Goal: Answer question/provide support: Share knowledge or assist other users

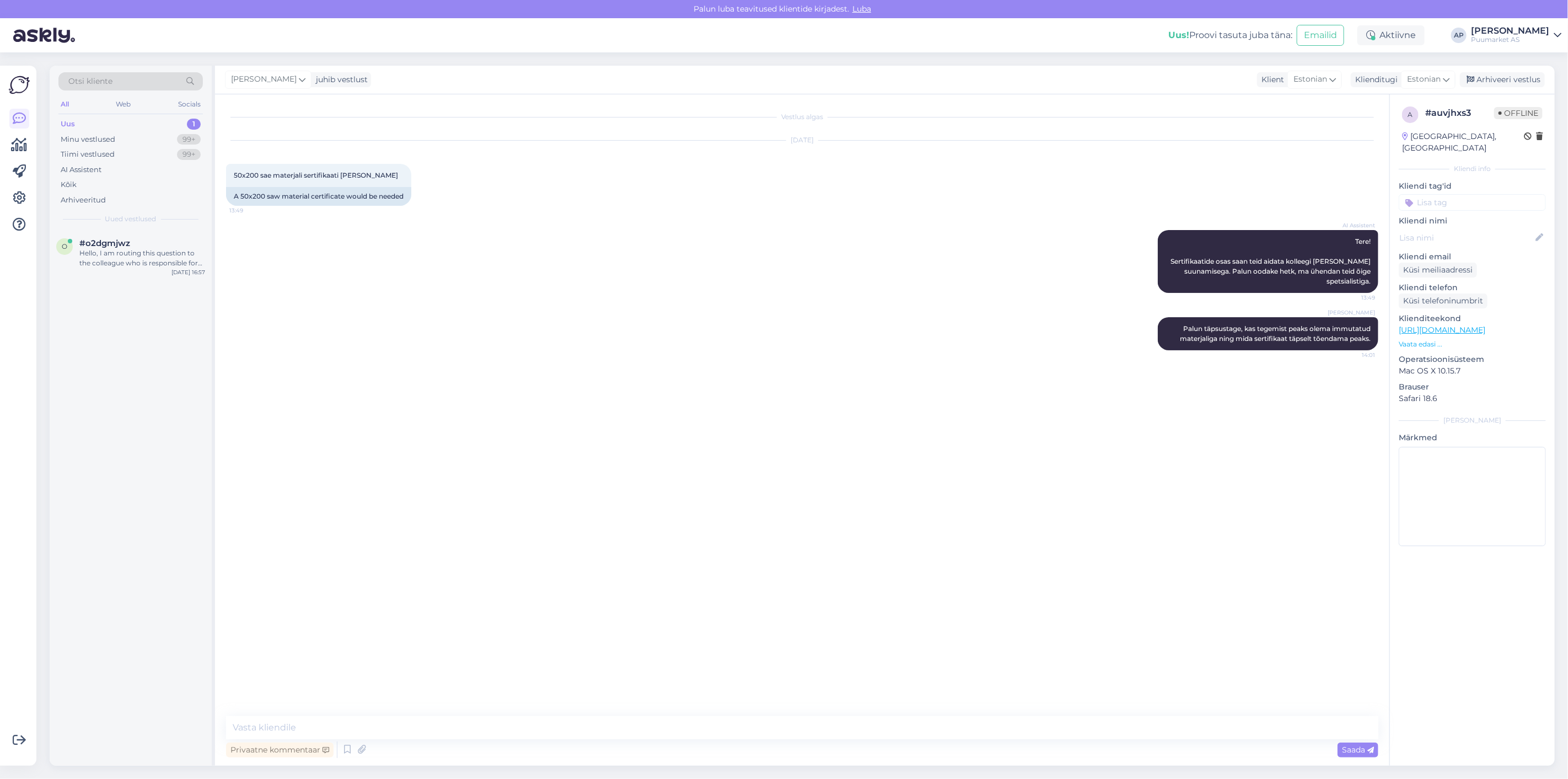
click at [196, 224] on div "Otsi kliente All Web Socials Uus 1 Minu vestlused 99+ Tiimi vestlused 99+ AI As…" at bounding box center [131, 148] width 162 height 165
click at [151, 252] on div "Hello, I am routing this question to the colleague who is responsible for this …" at bounding box center [142, 258] width 126 height 20
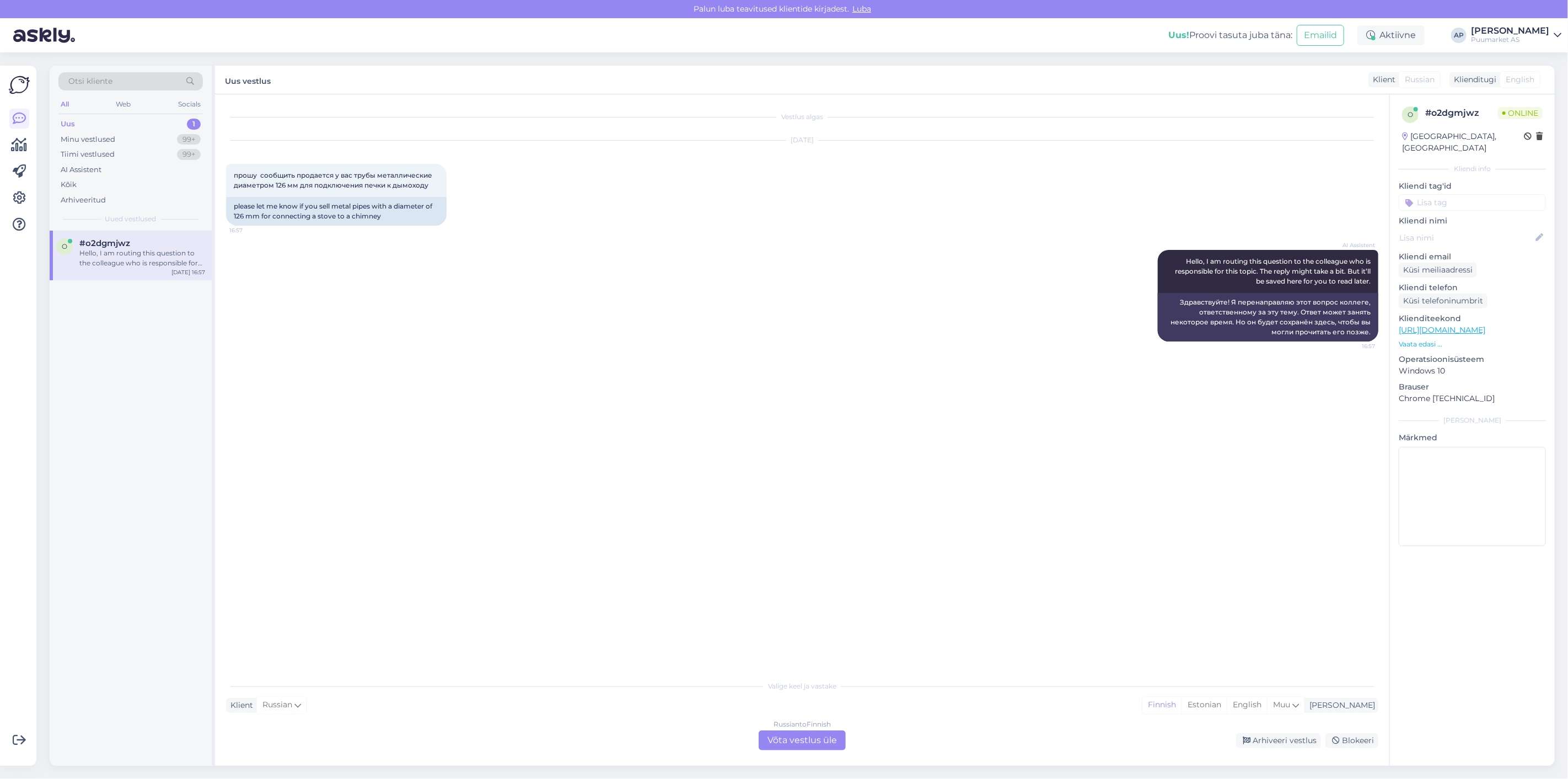
click at [332, 269] on div "AI Assistent Hello, I am routing this question to the colleague who is responsi…" at bounding box center [802, 295] width 1152 height 116
drag, startPoint x: 234, startPoint y: 205, endPoint x: 451, endPoint y: 208, distance: 217.0
click at [447, 208] on div "прошу сообщить продается у вас трубы металлические диаметром 126 мм для подключ…" at bounding box center [336, 194] width 220 height 62
click at [499, 288] on div "AI Assistent Hello, I am routing this question to the colleague who is responsi…" at bounding box center [802, 295] width 1152 height 116
click at [790, 739] on div "Russian to Finnish Võta vestlus üle" at bounding box center [802, 740] width 87 height 20
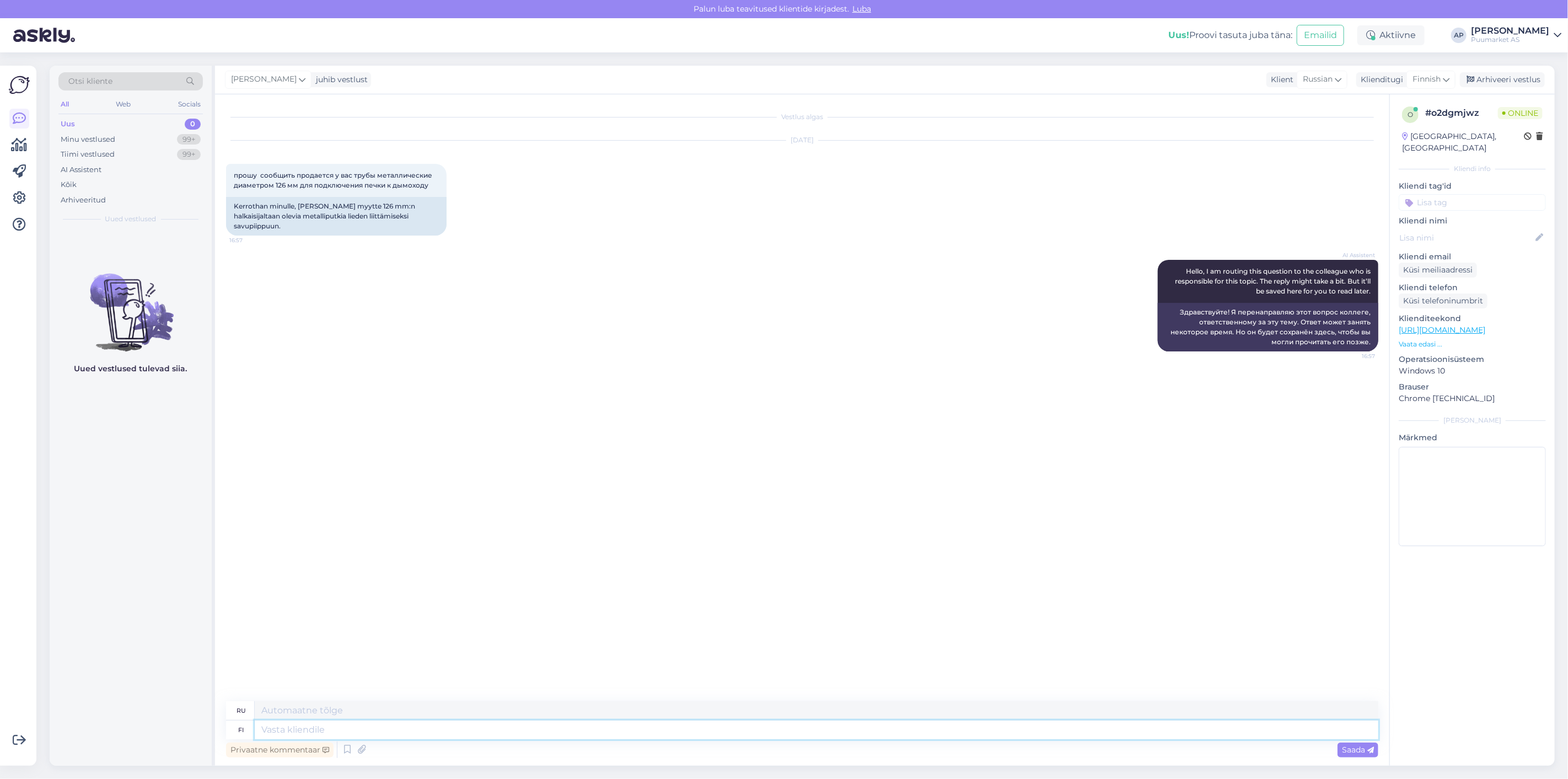
click at [742, 723] on textarea at bounding box center [816, 730] width 1124 height 19
click at [1425, 76] on span "Finnish" at bounding box center [1427, 79] width 28 height 12
type input "est"
click at [1395, 127] on link "Estonian" at bounding box center [1405, 129] width 121 height 18
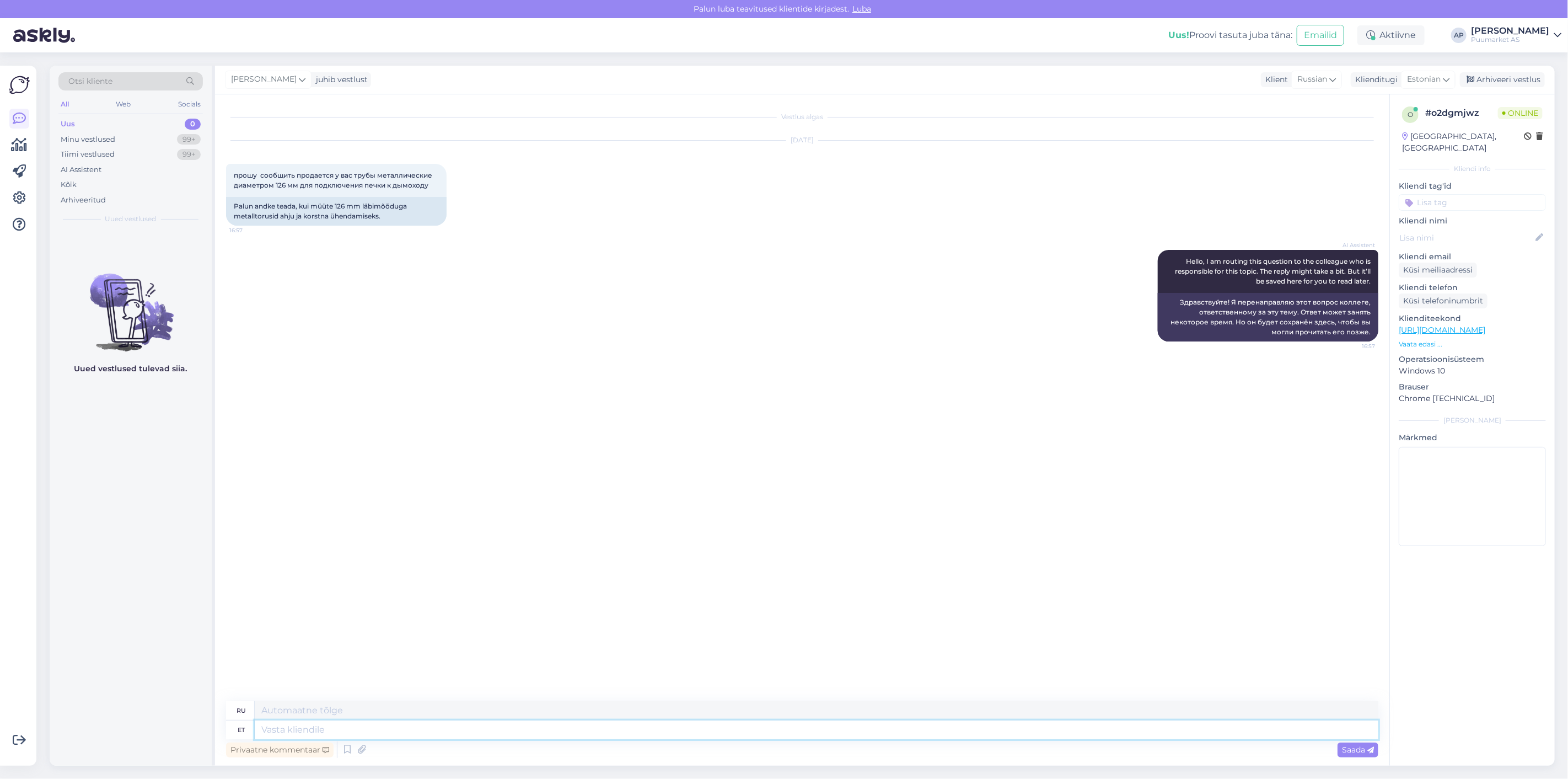
click at [590, 736] on textarea at bounding box center [816, 730] width 1124 height 19
type textarea "Tervist!"
type textarea "Ваше здоровье!"
type textarea "Tervist! usun e"
type textarea "Привет! Я верю."
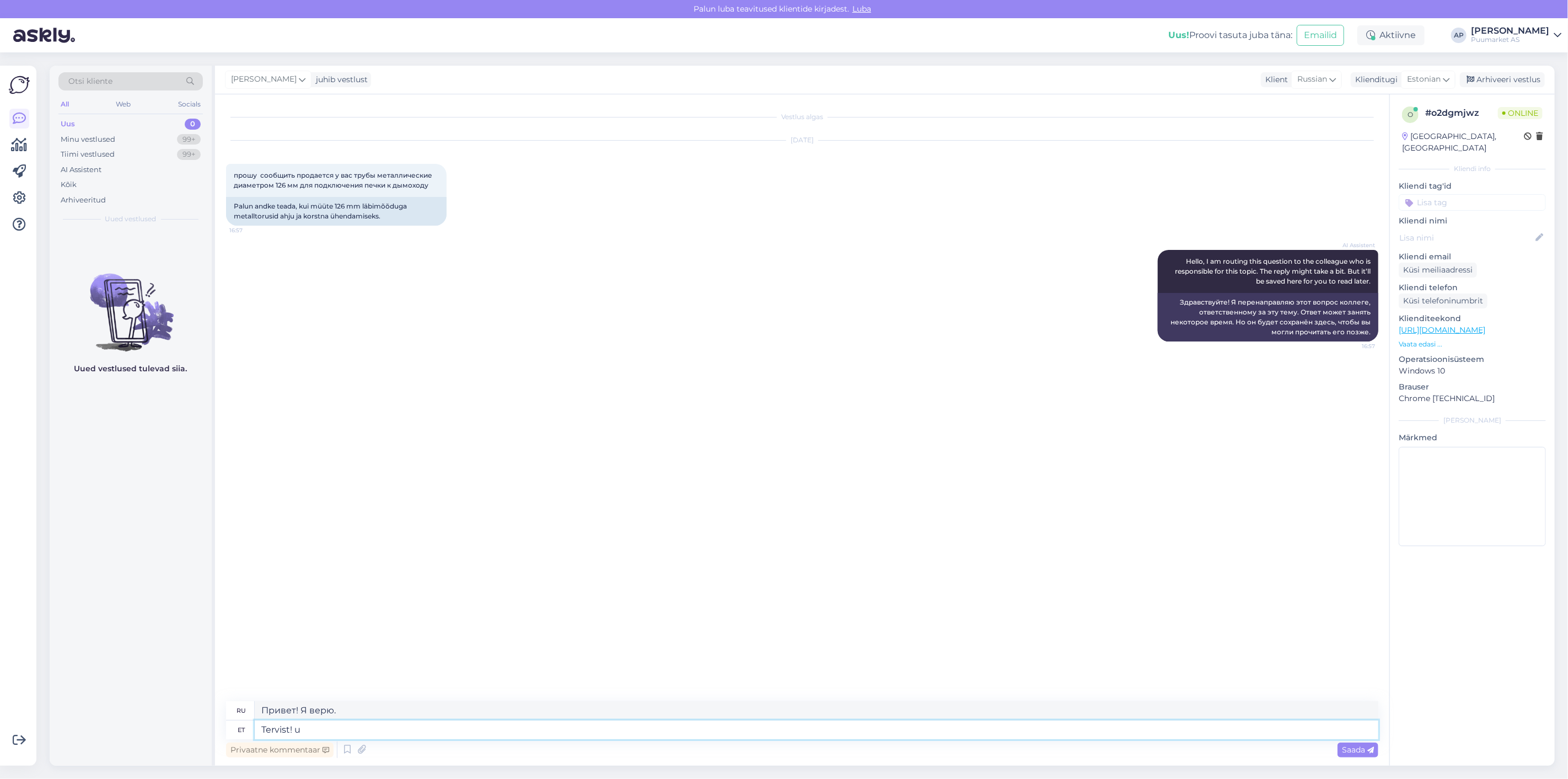
type textarea "Tervist!"
type textarea "Ваше здоровье!"
type textarea "Tervist! Meil"
type textarea "Привет! Мы"
type textarea "Tervist! Meil [GEOGRAPHIC_DATA]"
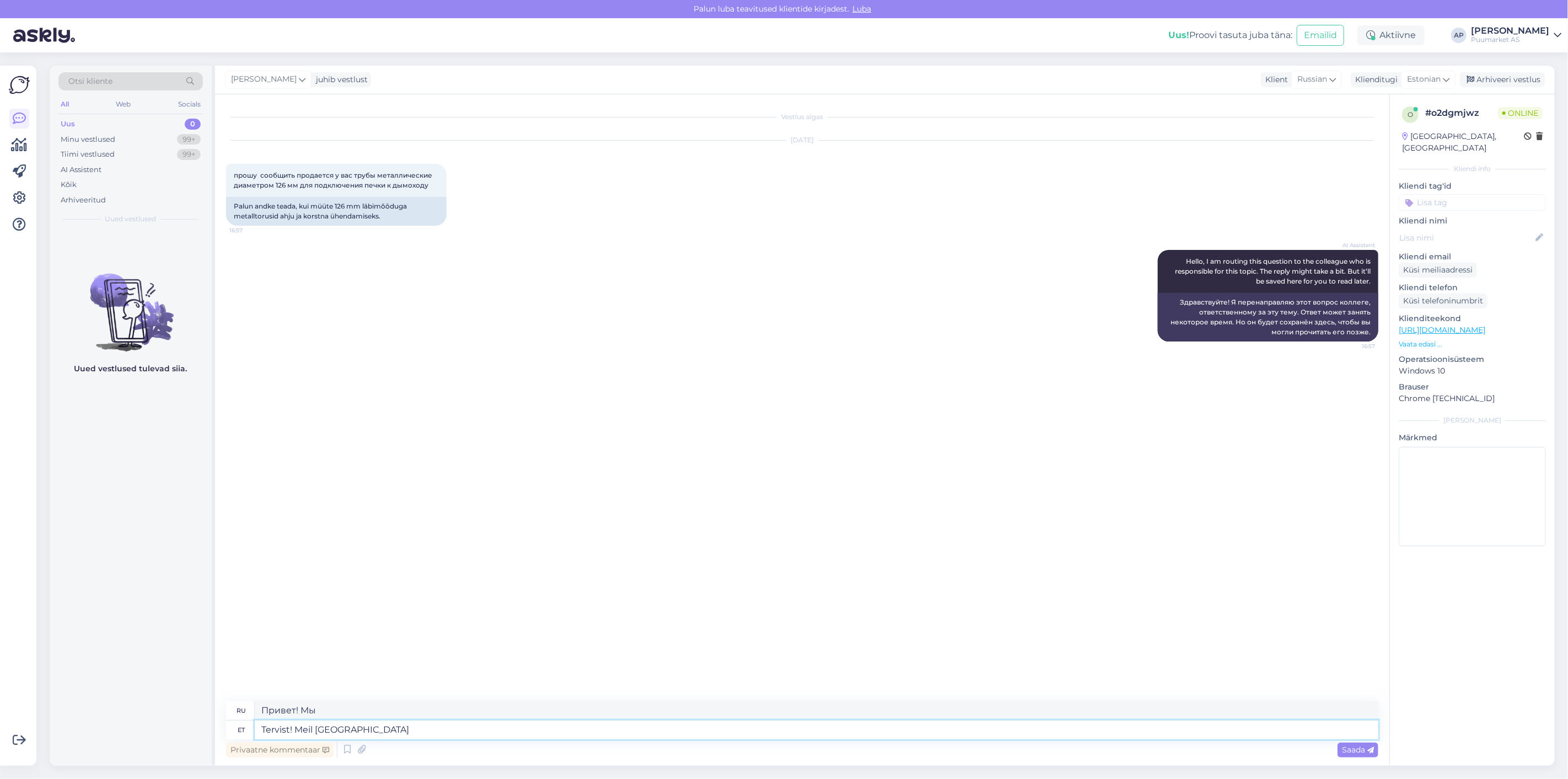
type textarea "Здравствуйте! У нас есть в наличии."
type textarea "Tervist! Meil laos sellist toodet ei"
type textarea "Здравствуйте! Этот товар есть в наличии."
type textarea "Tervist! Meil laos sellist toodet ei o"
type textarea "Здравствуйте! Этого товара нет в наличии."
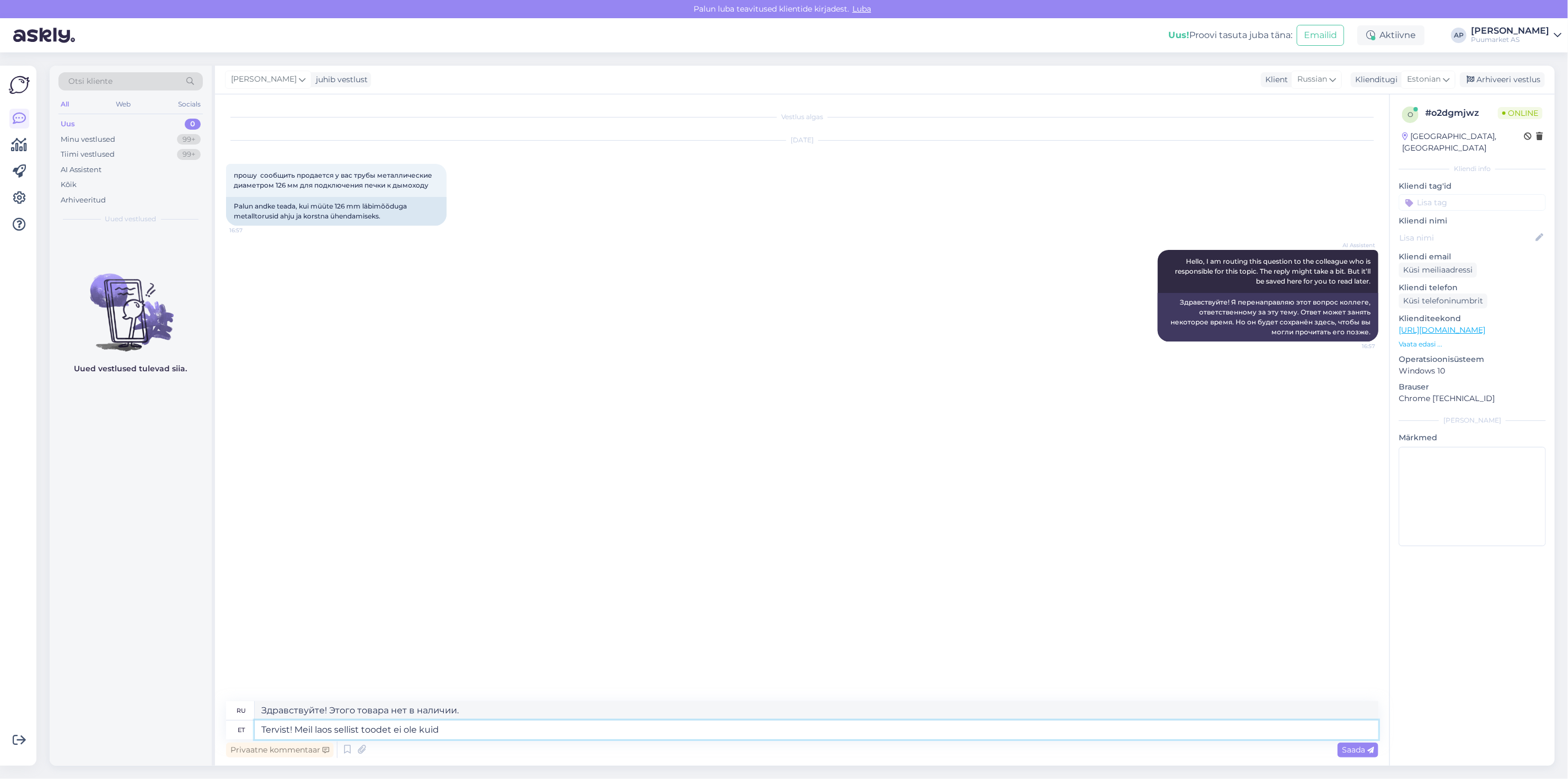
type textarea "Tervist! Meil laos sellist toodet ei ole kuid o"
type textarea "Здравствуйте! Этого товара пока нет в наличии."
type textarea "Tervist! Meil laos sellist toodet ei ole kuid on v"
type textarea "Здравствуйте! У нас нет этого товара в наличии, но есть"
type textarea "Tervist! Meil laos sellist toodet ei ole kuid on võimalik"
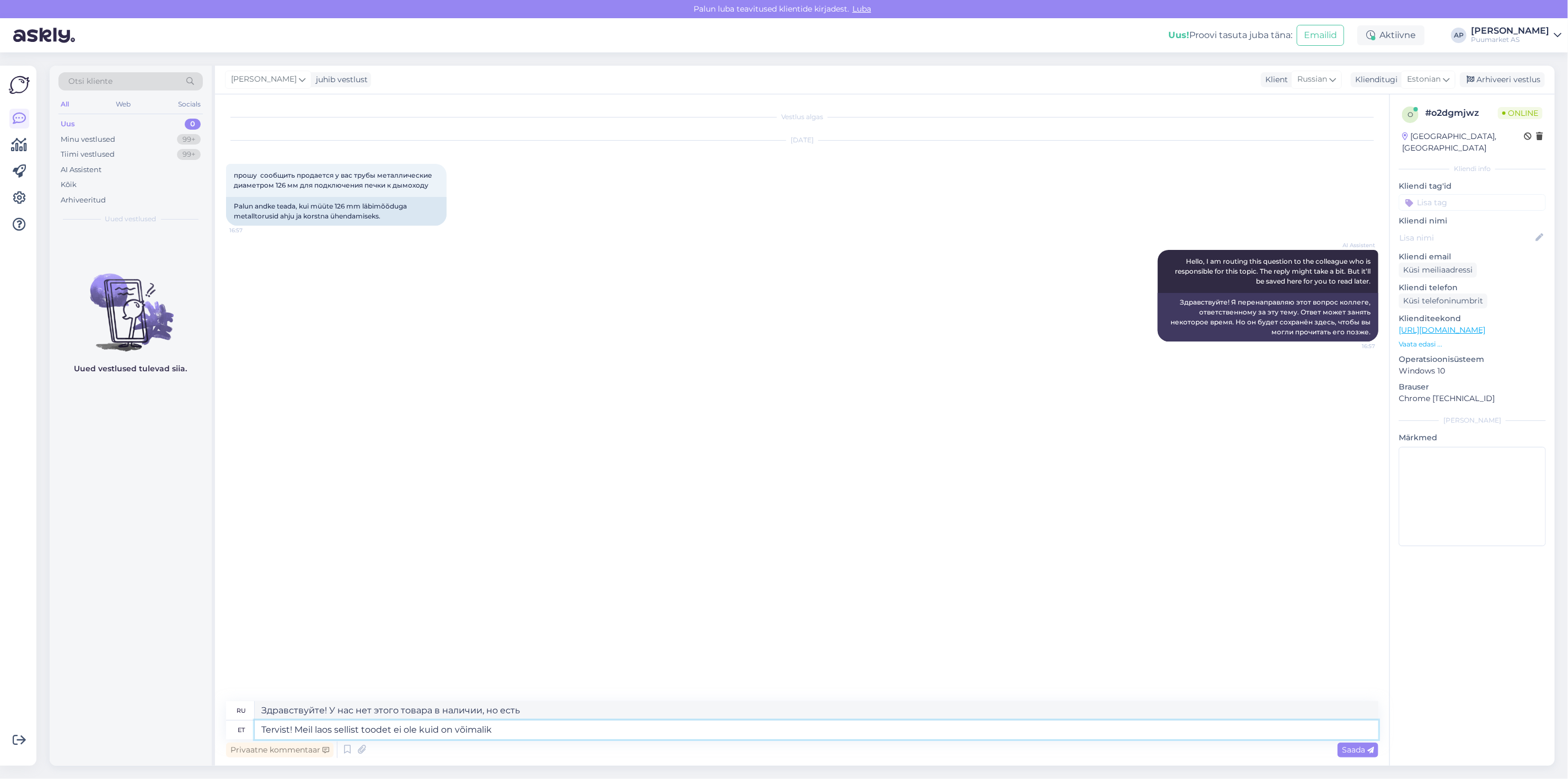
type textarea "Здравствуйте! У нас такого товара нет в наличии, но это возможно."
type textarea "Tervist! Meil laos sellist toodet ei ole kuid on võimalik tellida."
type textarea "Здравствуйте! Данного товара нет в наличии, но его можно заказать."
type textarea "Tervist! Meil laos sellist toodet ei ole kuid on võimalik tellida. Võtle"
type textarea "Здравствуйте! У нас такого товара нет в наличии, но его можно заказать. Берите."
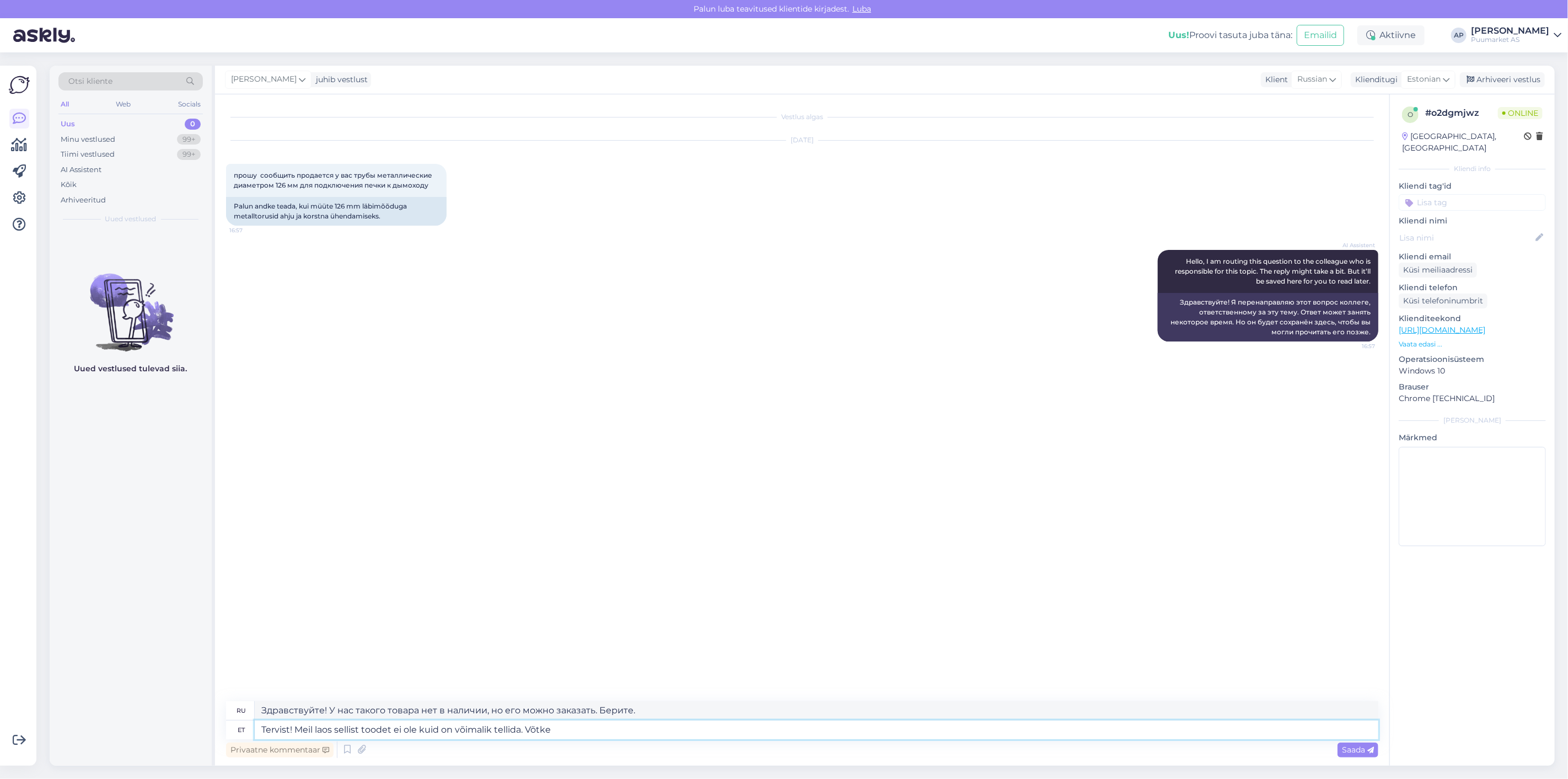
type textarea "Tervist! Meil laos sellist toodet ei ole kuid on võimalik tellida. Võtke"
type textarea "Здравствуйте! Этого товара нет в наличии, но его можно заказать. Свяжитесь с на…"
type textarea "Tervist! Meil laos sellist toodet ei ole kuid on võimalik tellida. Võtke palun …"
type textarea "Здравствуйте! Этого товара нет в наличии, но его можно заказать. Пожалуйста, св…"
type textarea "Tervist! Meil laos sellist toodet ei ole kuid on võimalik tellida. Võtke palun …"
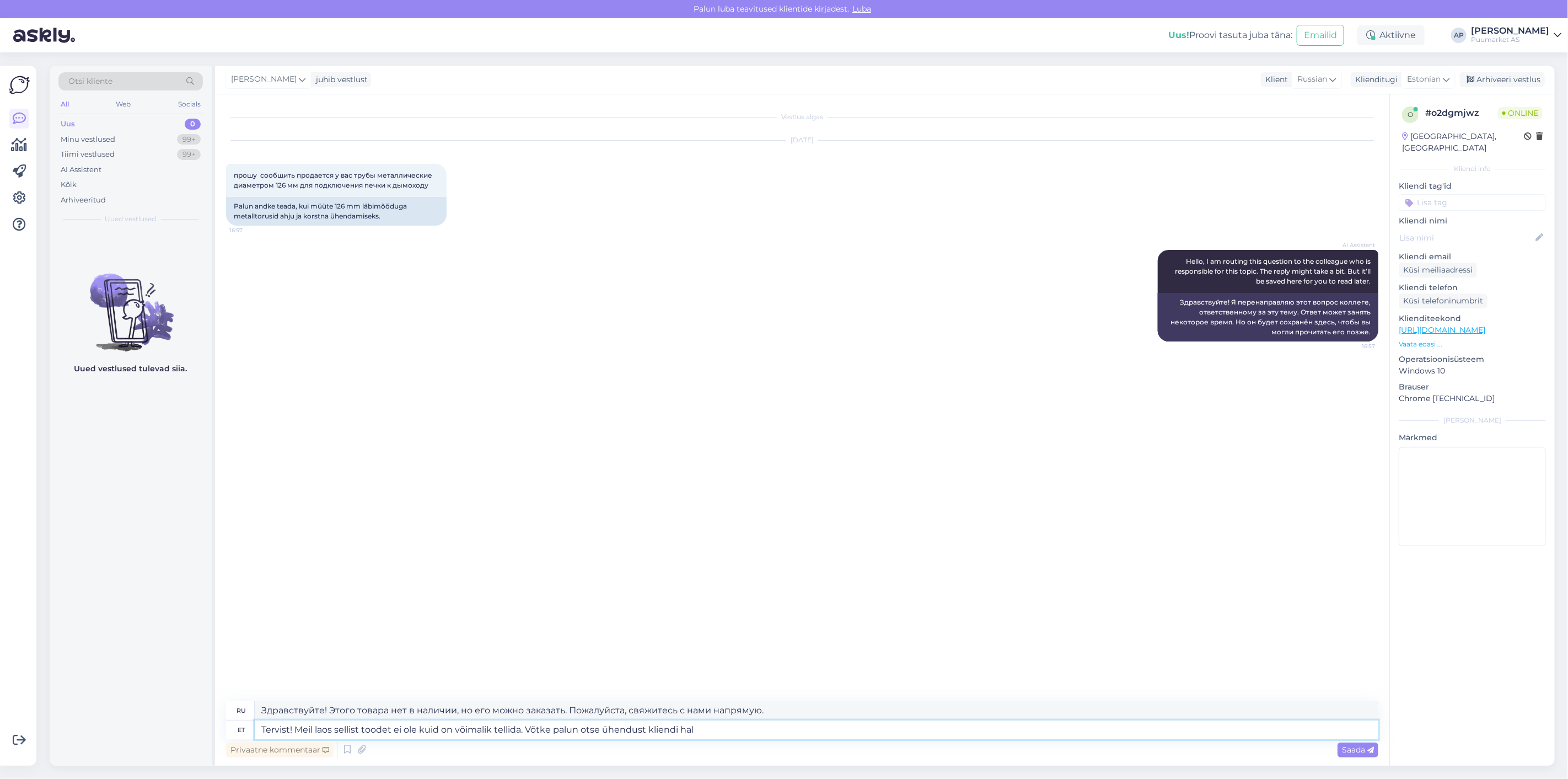
type textarea "Здравствуйте! Этого товара нет в наличии, но его можно заказать. Пожалуйста, св…"
type textarea "Tervist! Meil laos sellist toodet ei ole kuid on võimalik tellida. Võtke palun …"
type textarea "Здравствуйте! Данного товара нет в наличии, но его можно заказать. Пожалуйста, …"
paste textarea "[PERSON_NAME] Kliendihaldur [PHONE_NUMBER]"
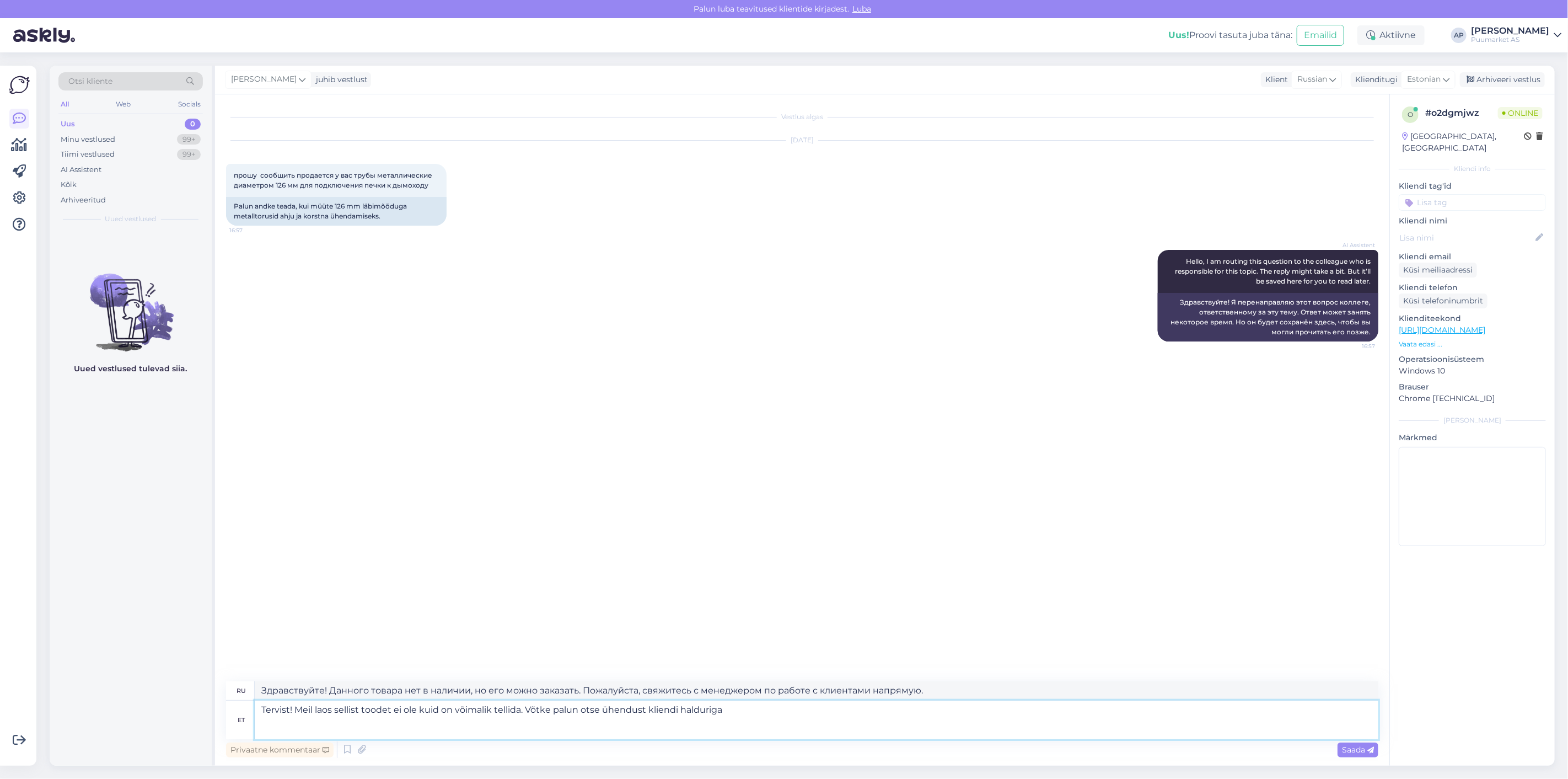
type textarea "Tervist! Meil laos sellist toodet ei ole kuid on võimalik tellida. Võtke palun …"
type textarea "Здравствуйте! Такого товара нет в наличии, но его можно заказать. Свяжитесь с м…"
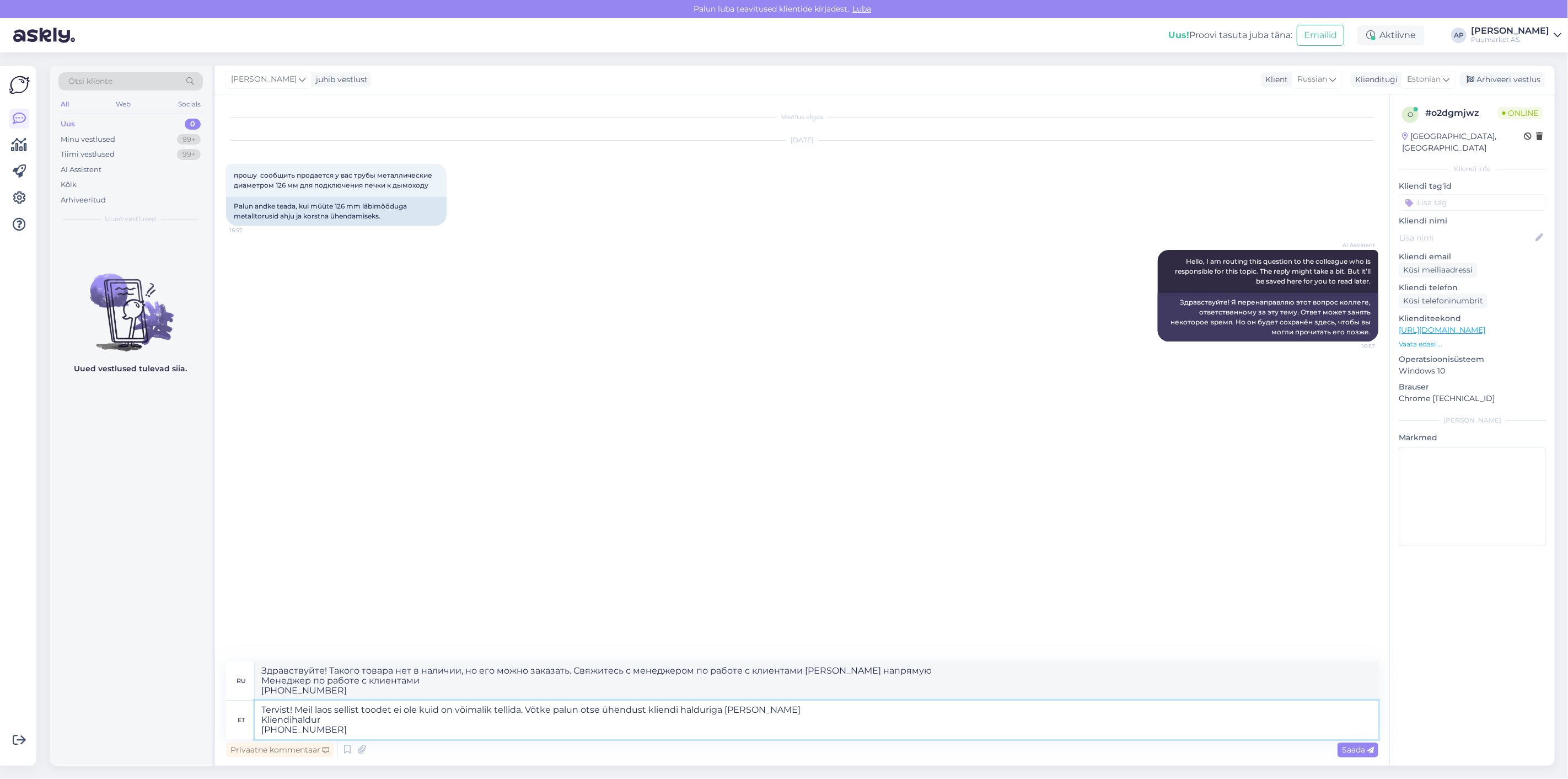
click at [724, 711] on textarea "Tervist! Meil laos sellist toodet ei ole kuid on võimalik tellida. Võtke palun …" at bounding box center [816, 719] width 1124 height 38
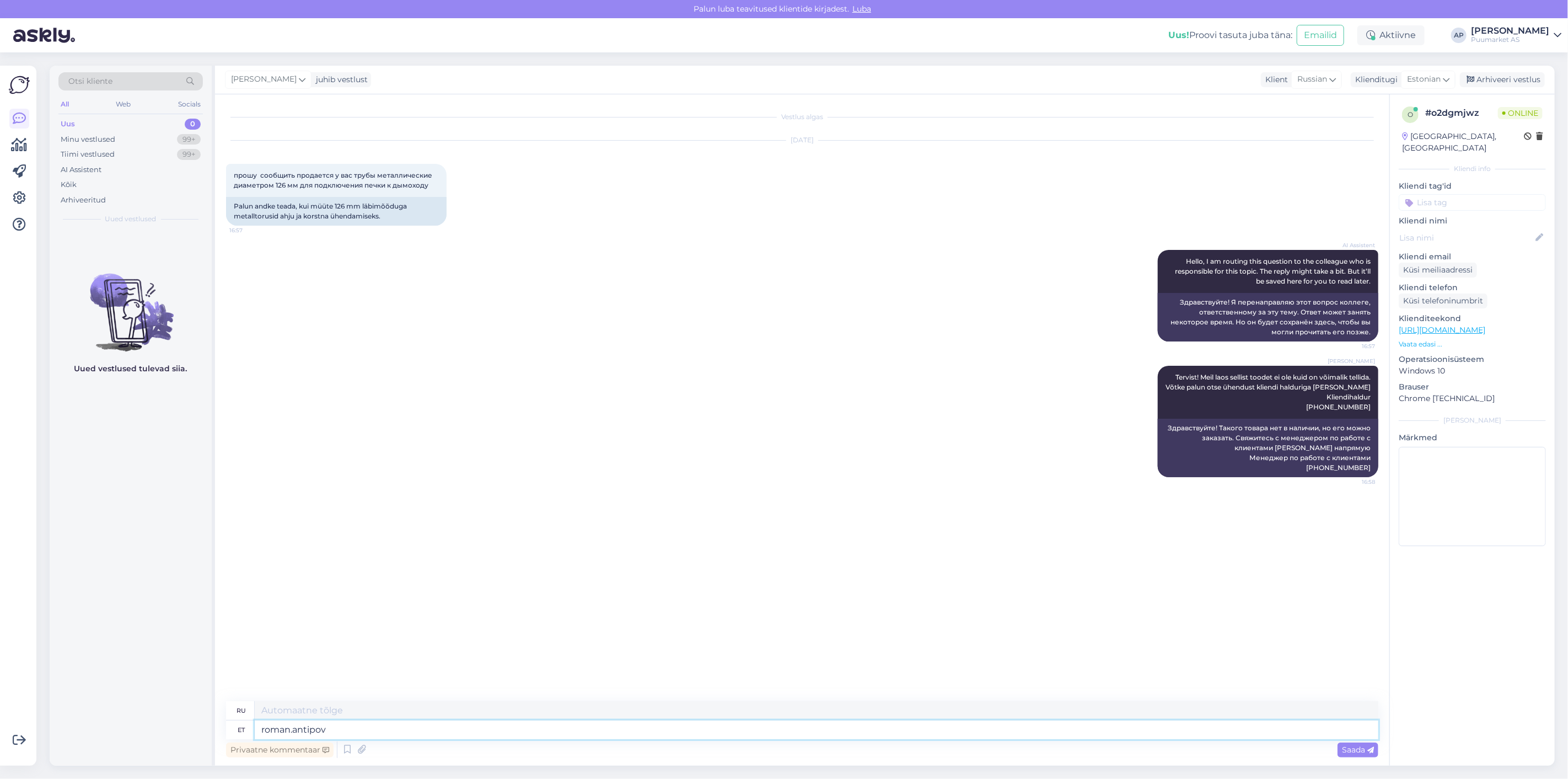
type textarea "roman.antipov@"
type textarea "roman.antipov @"
type textarea "[EMAIL_ADDRESS][DOMAIN_NAME]"
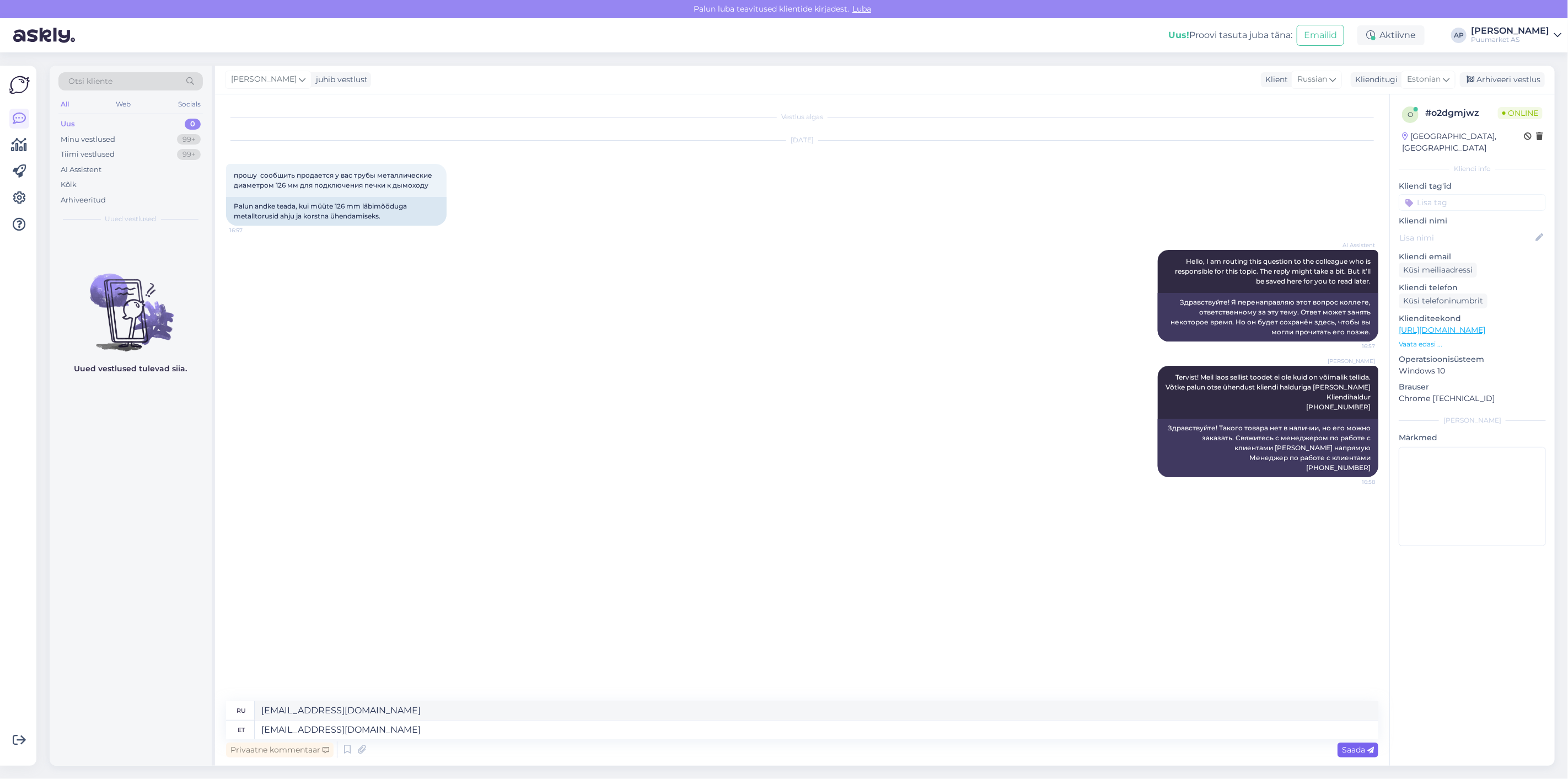
click at [1366, 749] on span "Saada" at bounding box center [1358, 750] width 32 height 10
